Goal: Task Accomplishment & Management: Manage account settings

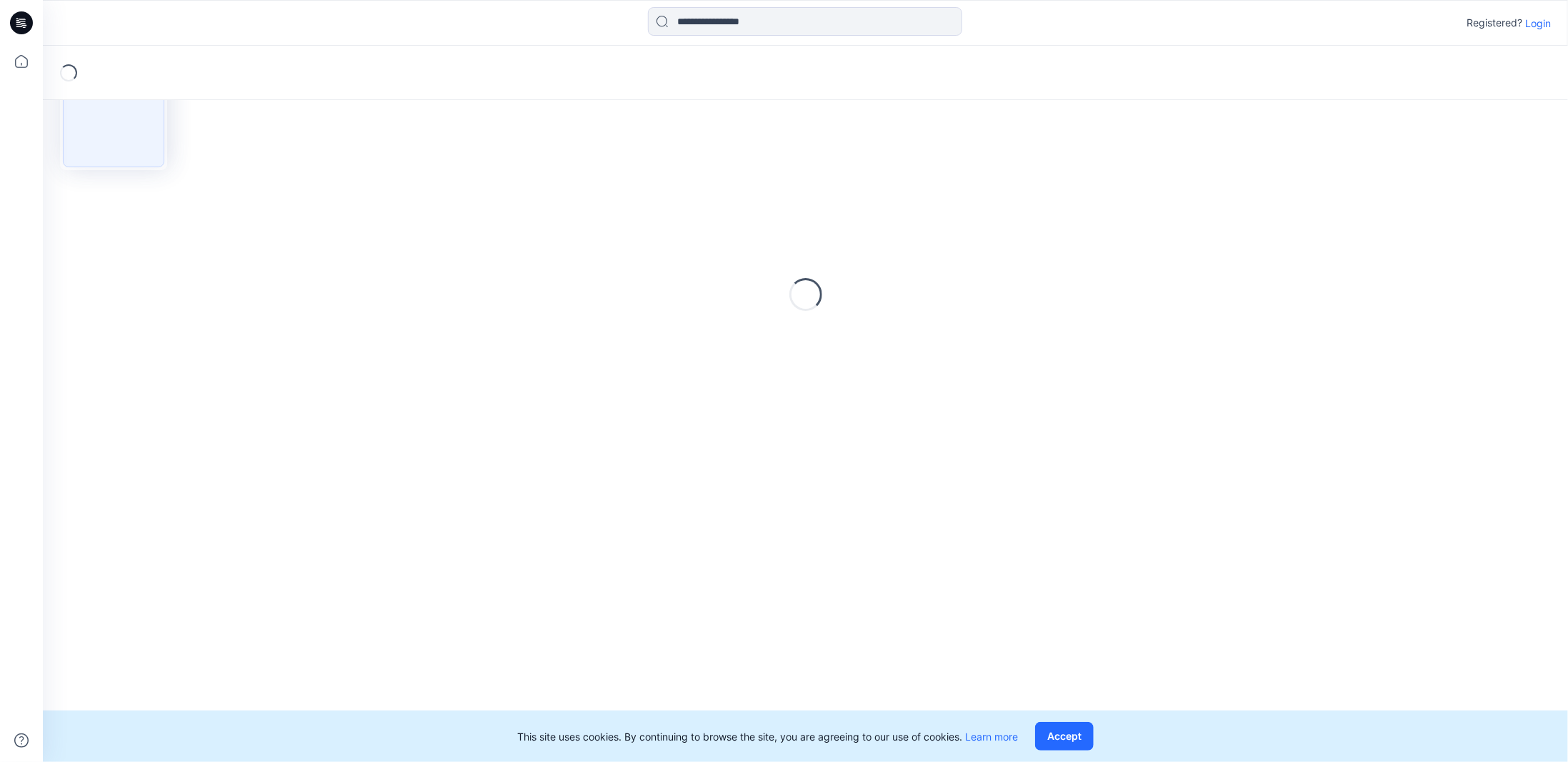
click at [1532, 20] on p "Login" at bounding box center [1537, 23] width 26 height 15
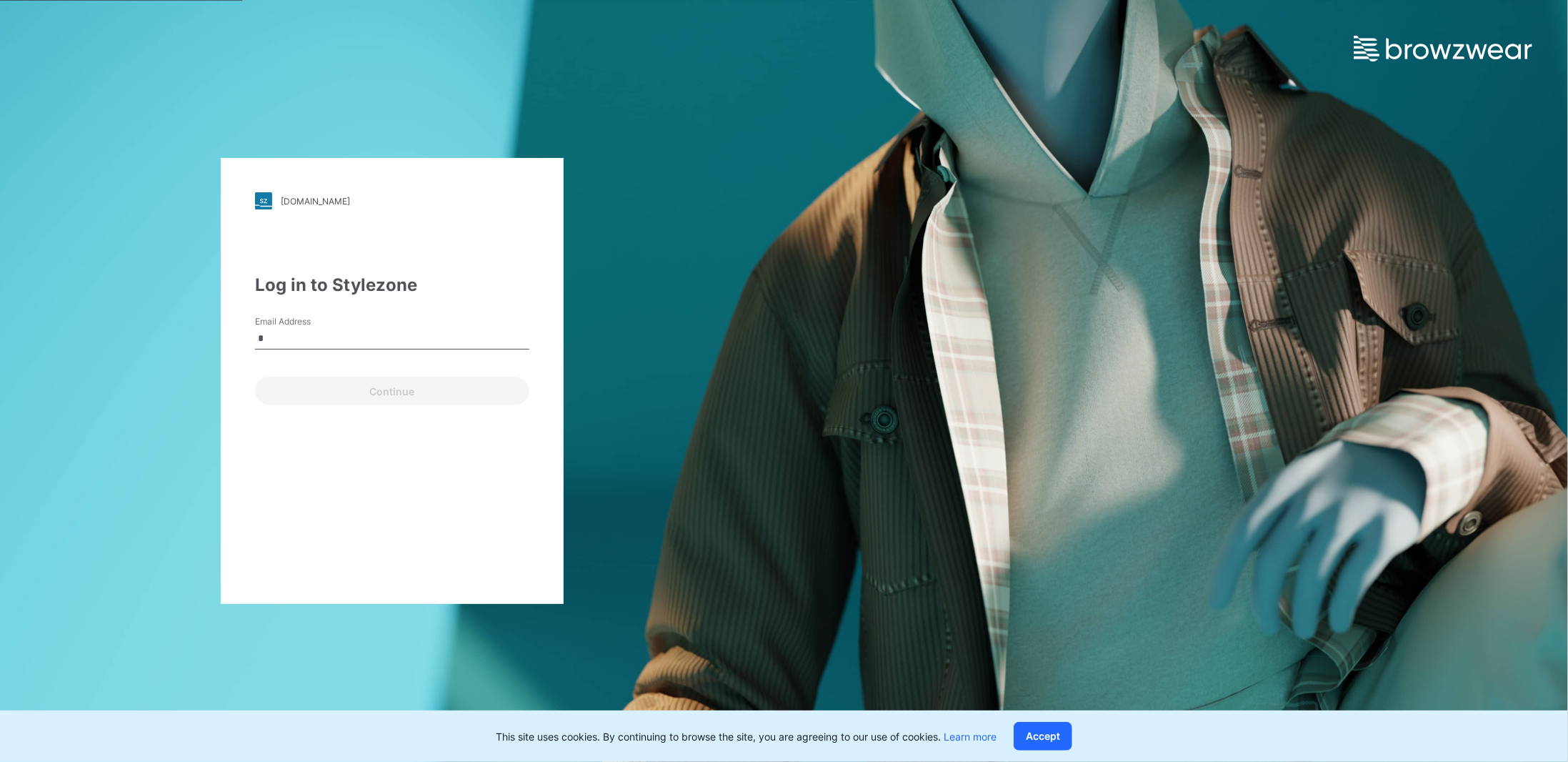
type input "**********"
click at [370, 386] on button "Continue" at bounding box center [392, 391] width 275 height 28
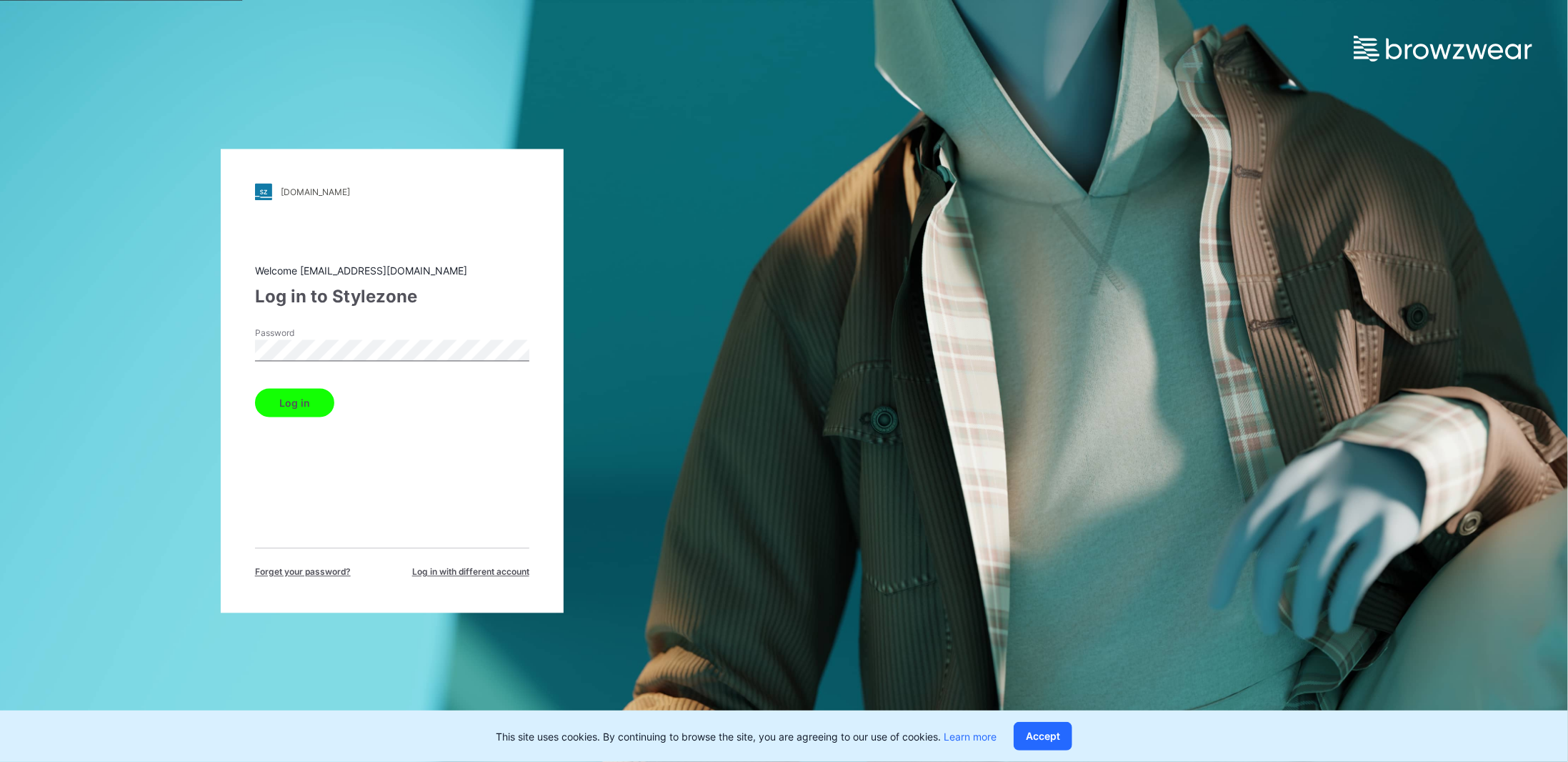
click at [255, 388] on button "Log in" at bounding box center [295, 403] width 80 height 28
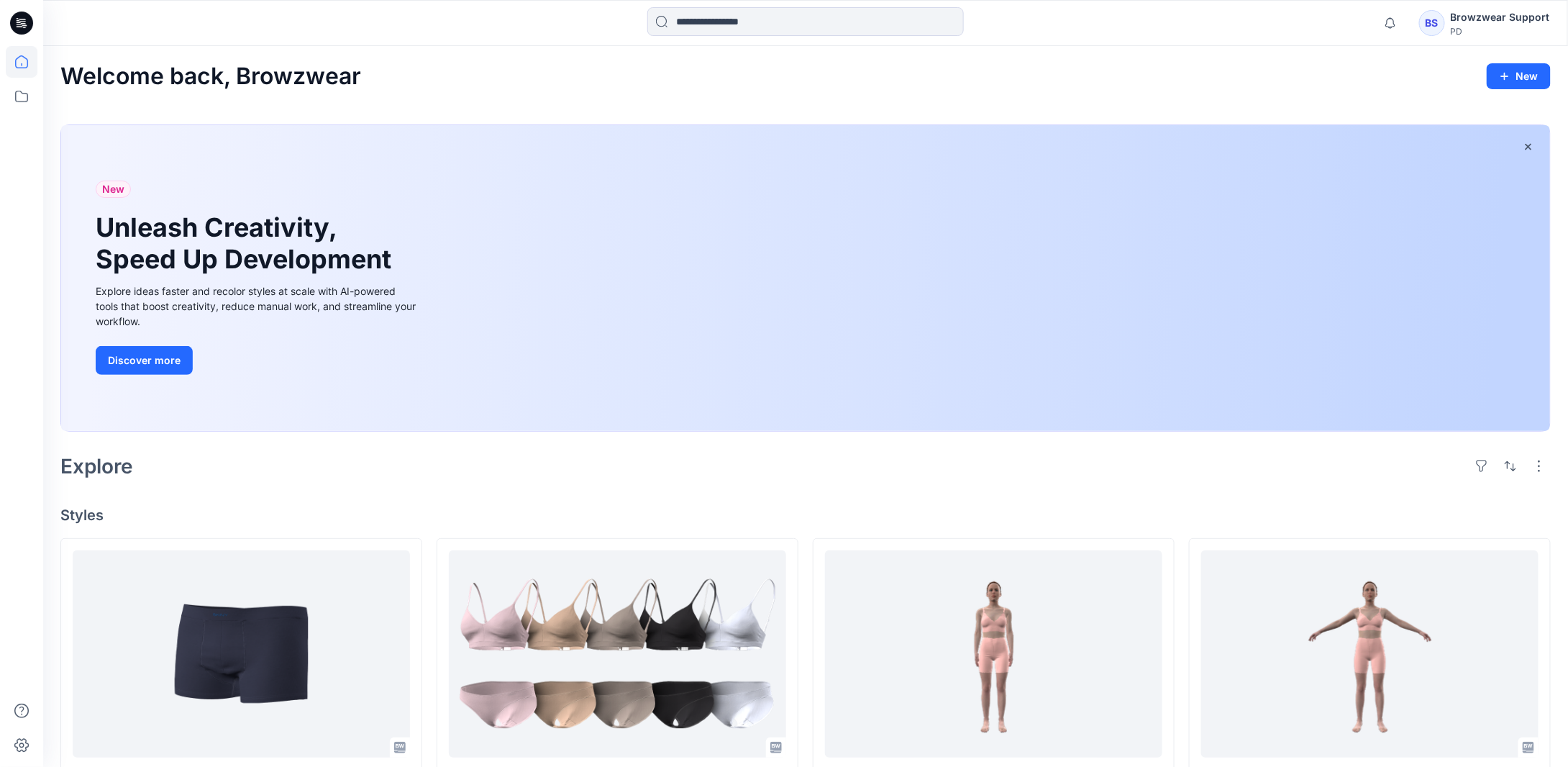
click at [1441, 21] on div "BS" at bounding box center [1432, 23] width 26 height 26
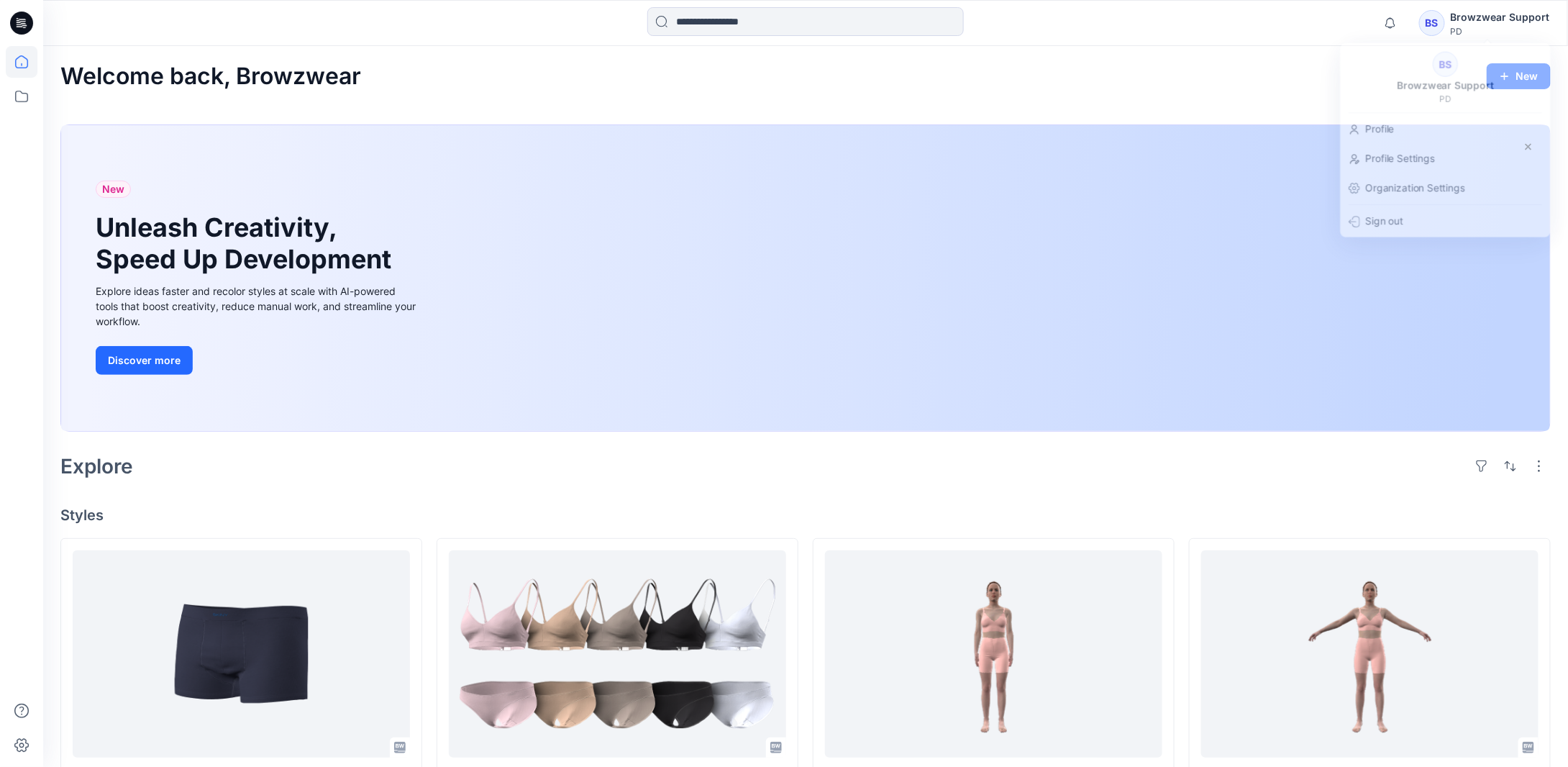
click at [1192, 73] on div "Welcome back, Browzwear New" at bounding box center [805, 77] width 1490 height 27
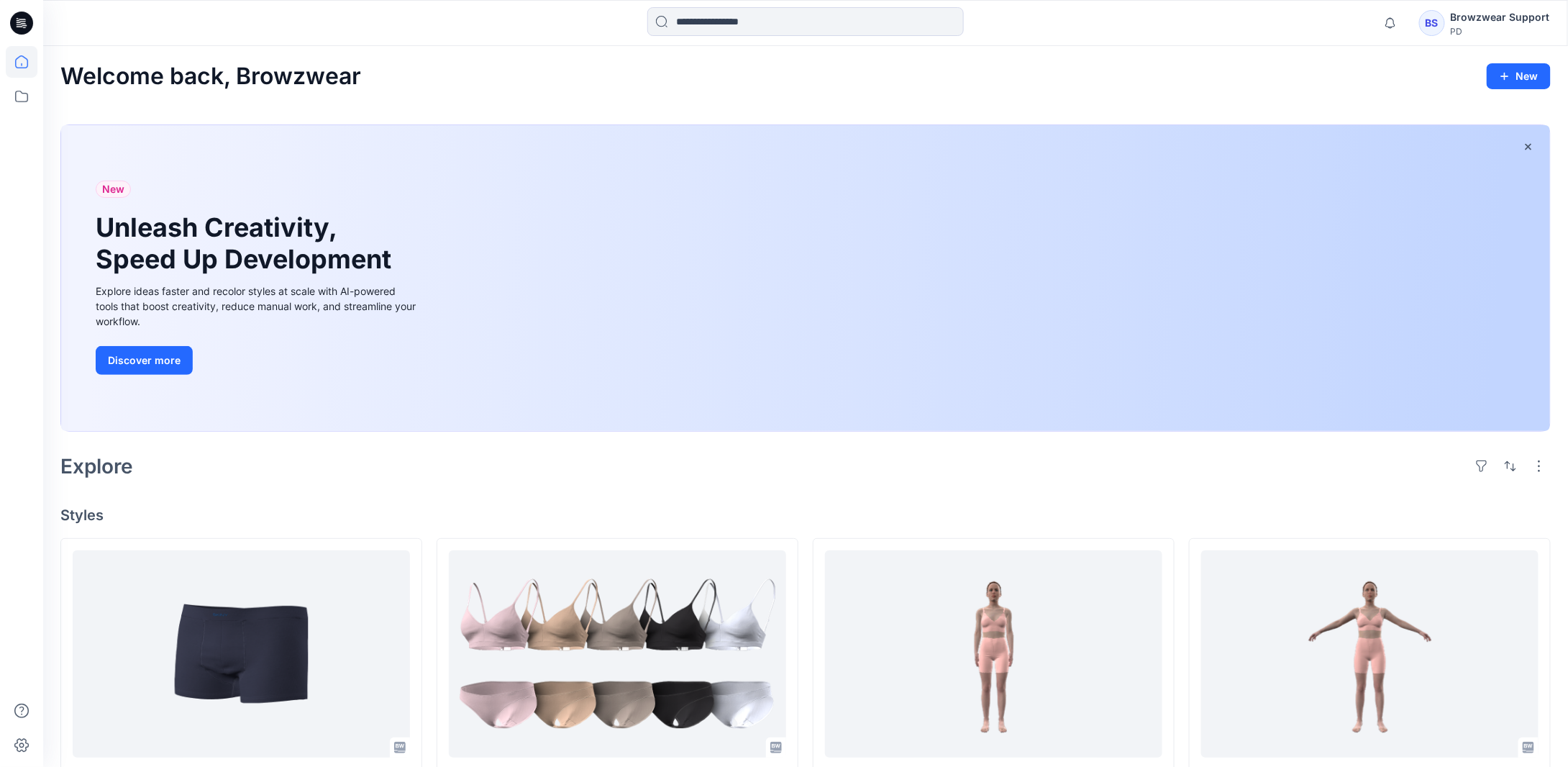
click at [1432, 26] on div "BS" at bounding box center [1432, 23] width 26 height 26
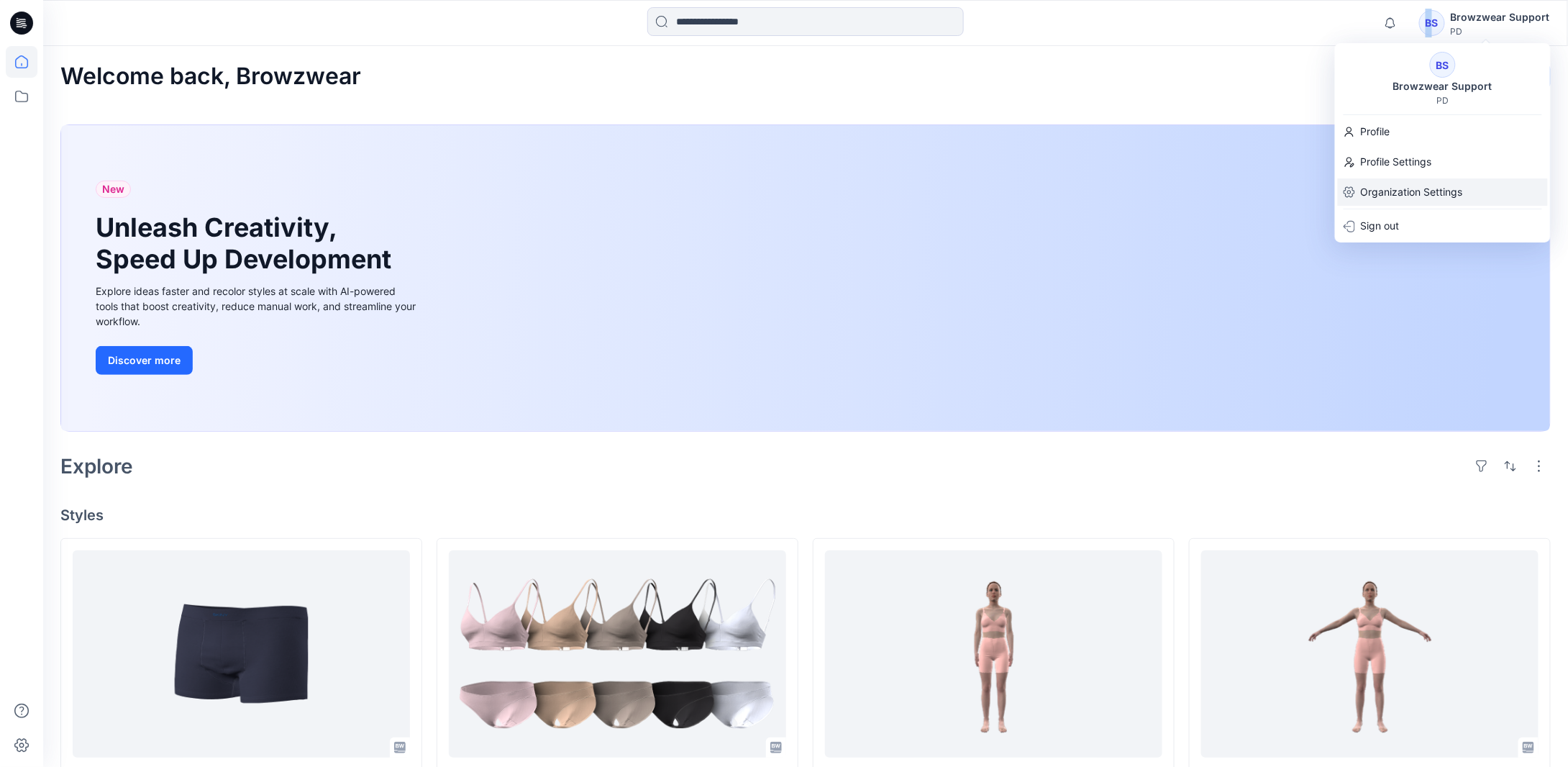
click at [1398, 198] on p "Organization Settings" at bounding box center [1412, 192] width 102 height 28
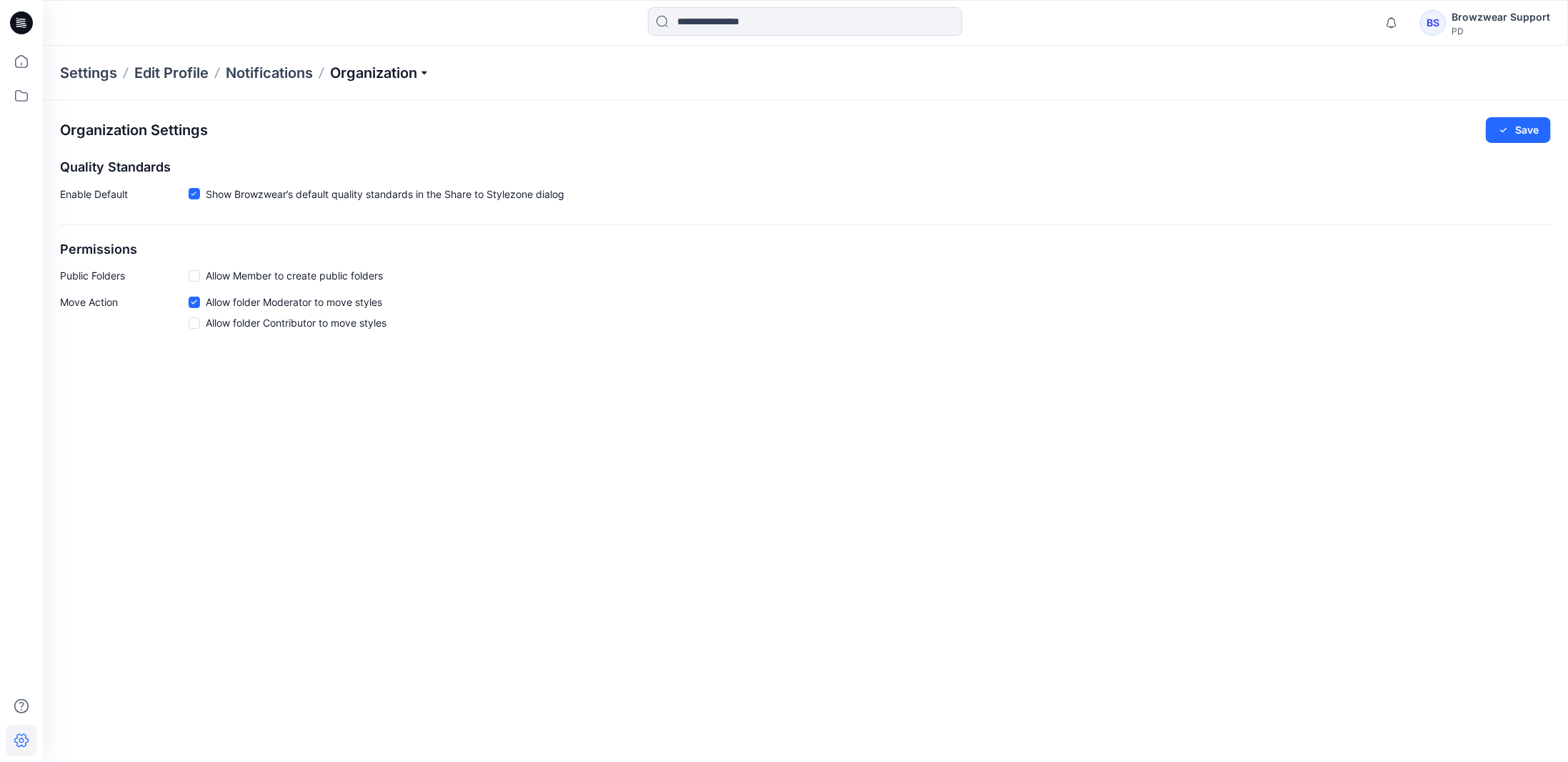
click at [399, 78] on p "Organization" at bounding box center [380, 73] width 100 height 20
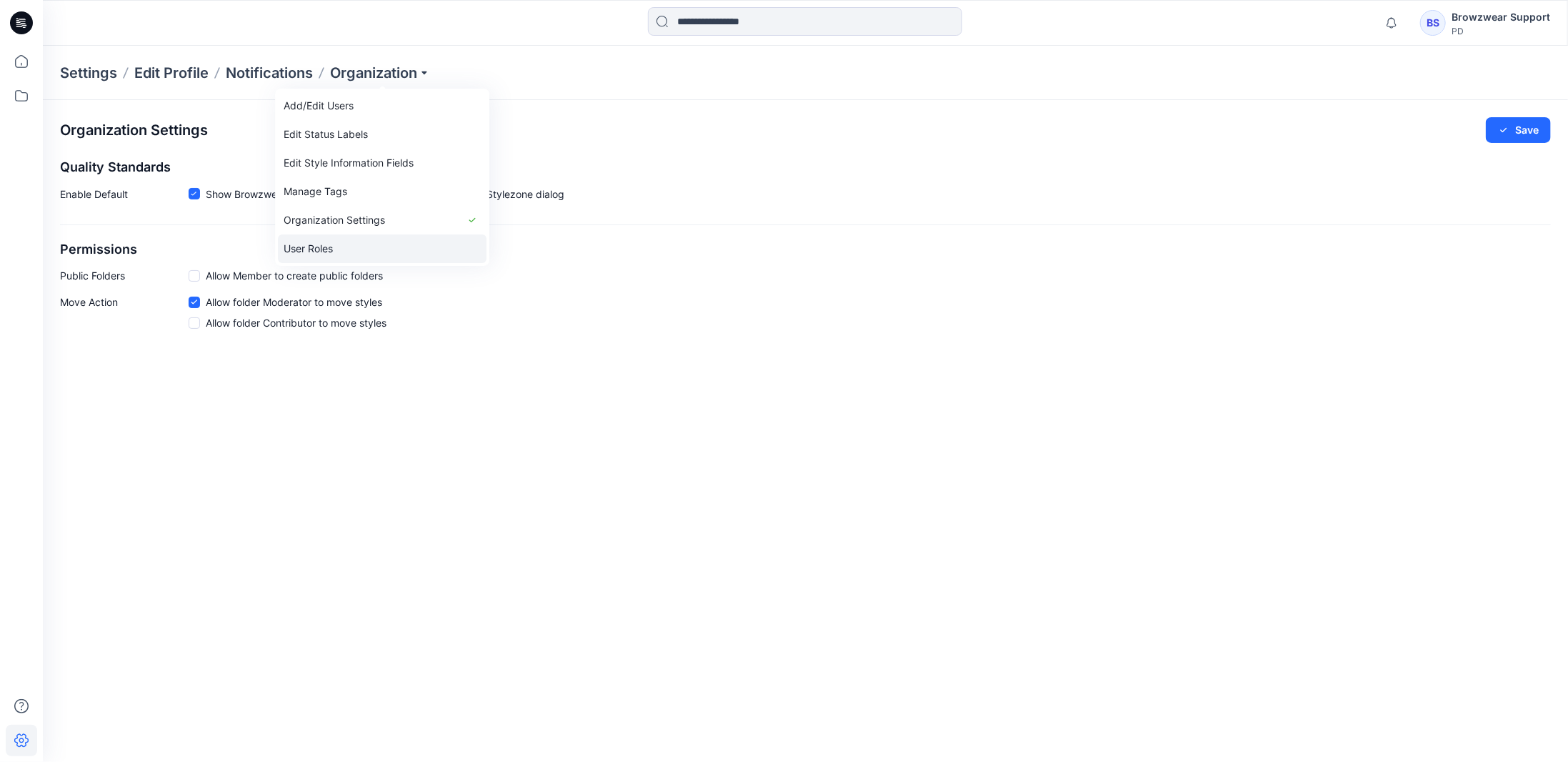
click at [361, 244] on link "User Roles" at bounding box center [382, 248] width 208 height 28
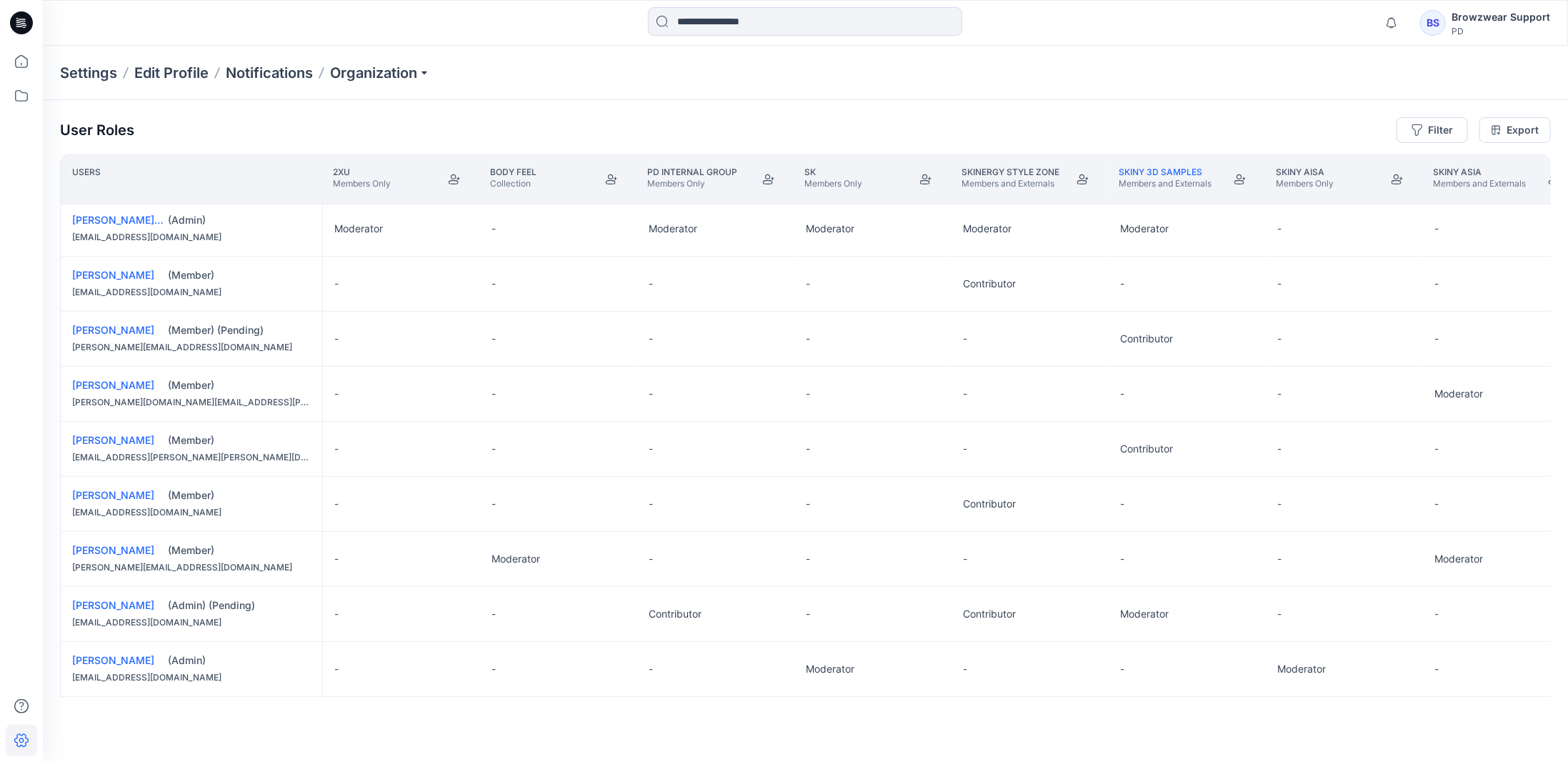
scroll to position [230, 0]
